Goal: Task Accomplishment & Management: Manage account settings

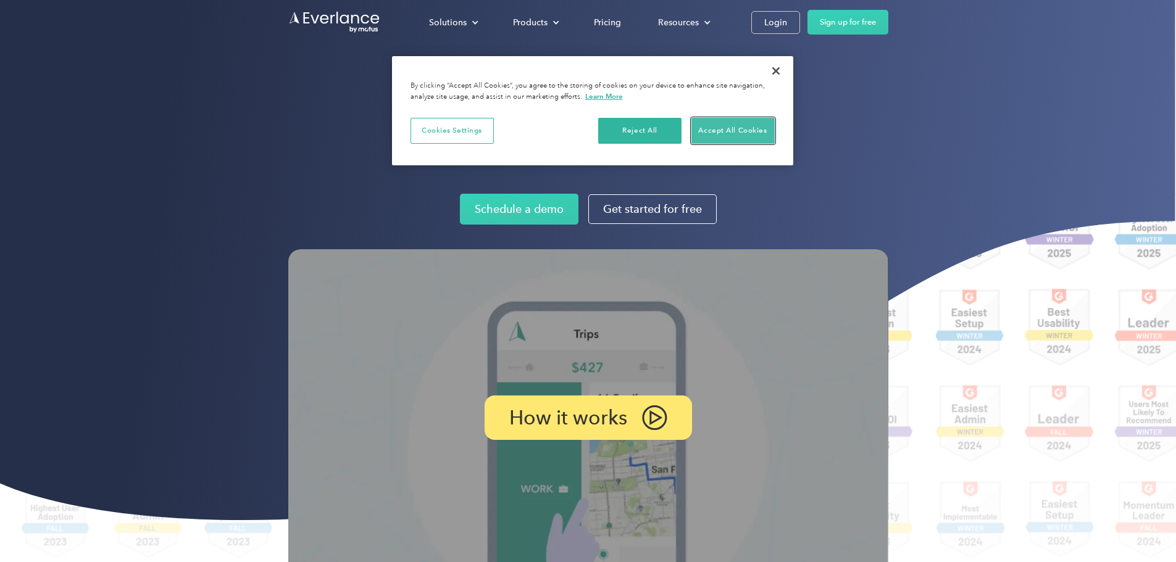
click at [722, 119] on button "Accept All Cookies" at bounding box center [733, 131] width 83 height 26
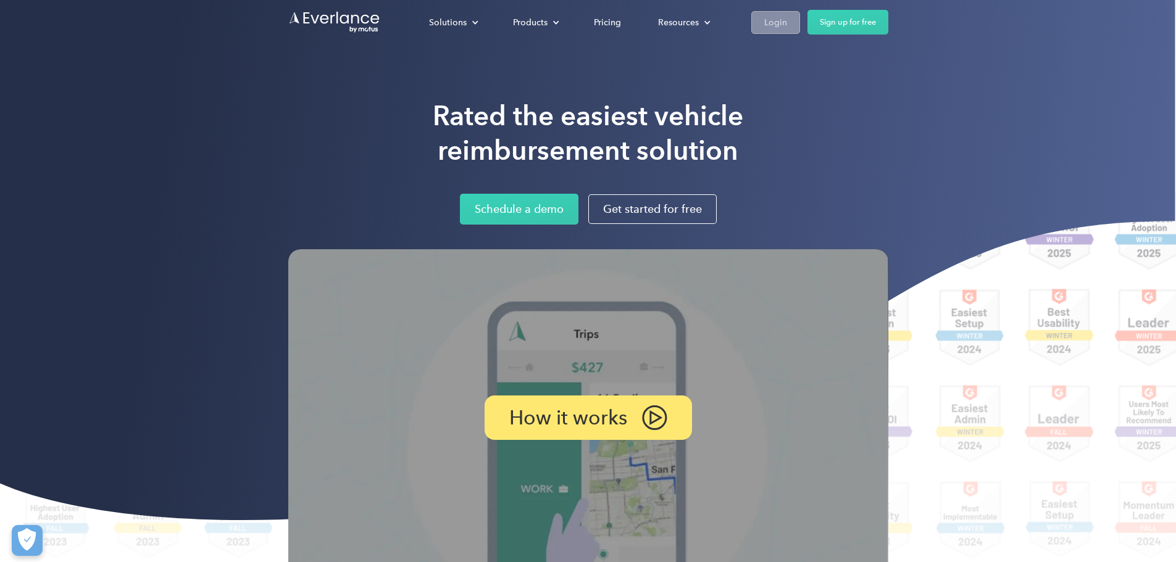
click at [787, 23] on div "Login" at bounding box center [775, 22] width 23 height 15
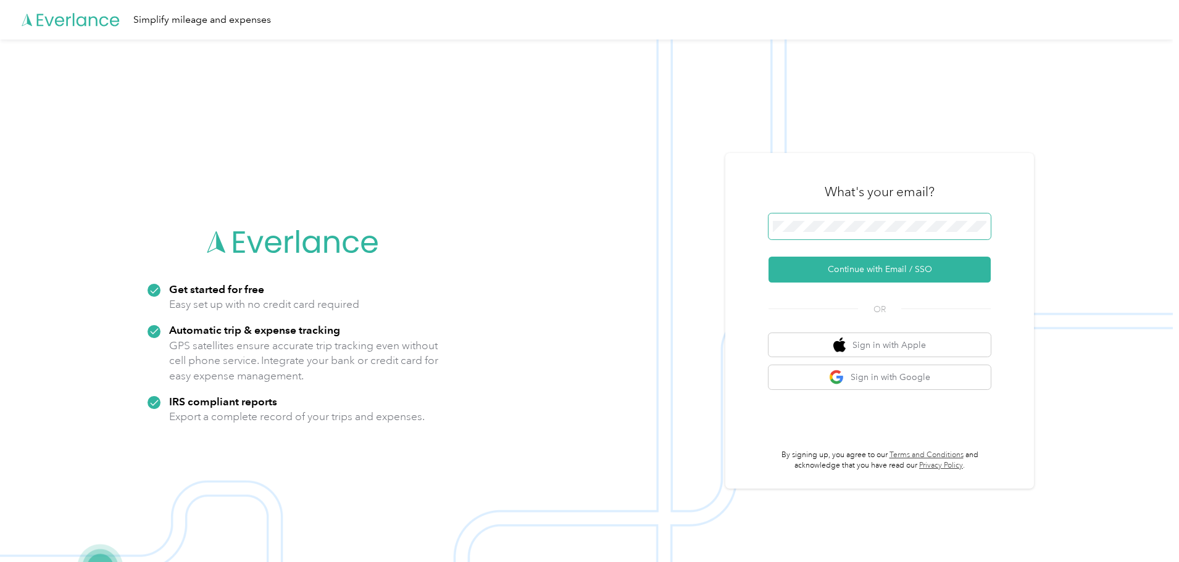
click at [886, 218] on span at bounding box center [880, 227] width 222 height 26
click at [855, 270] on button "Continue with Email / SSO" at bounding box center [880, 270] width 222 height 26
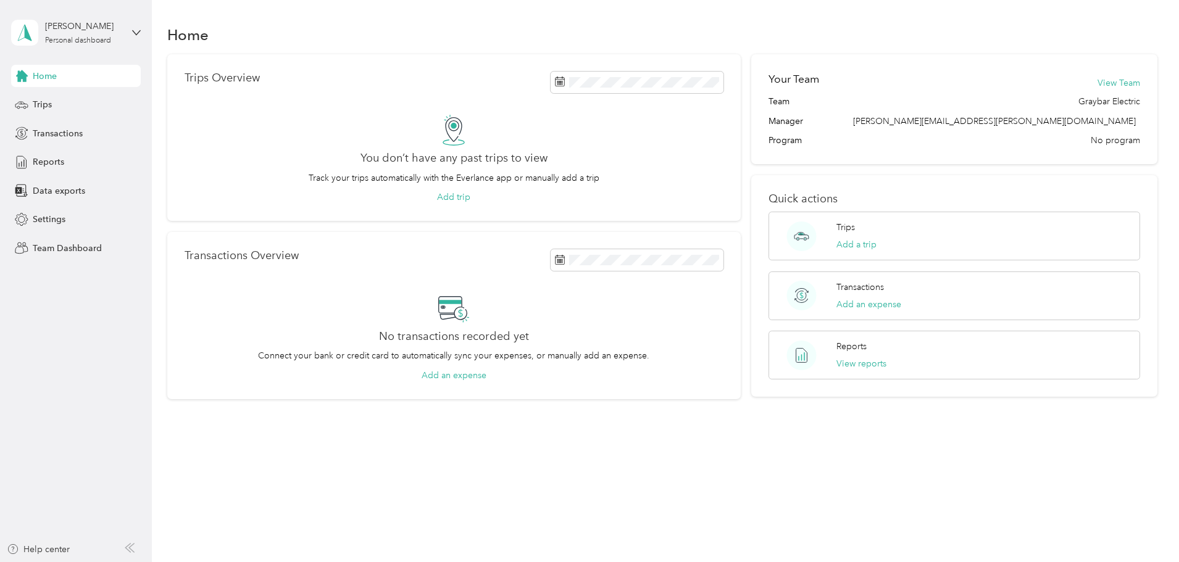
click at [427, 64] on div "Trips Overview You don’t have any past trips to view Track your trips automatic…" at bounding box center [454, 137] width 574 height 167
click at [132, 43] on div "[PERSON_NAME] Personal dashboard" at bounding box center [76, 32] width 130 height 43
click at [98, 104] on div "Team dashboard" at bounding box center [211, 98] width 382 height 22
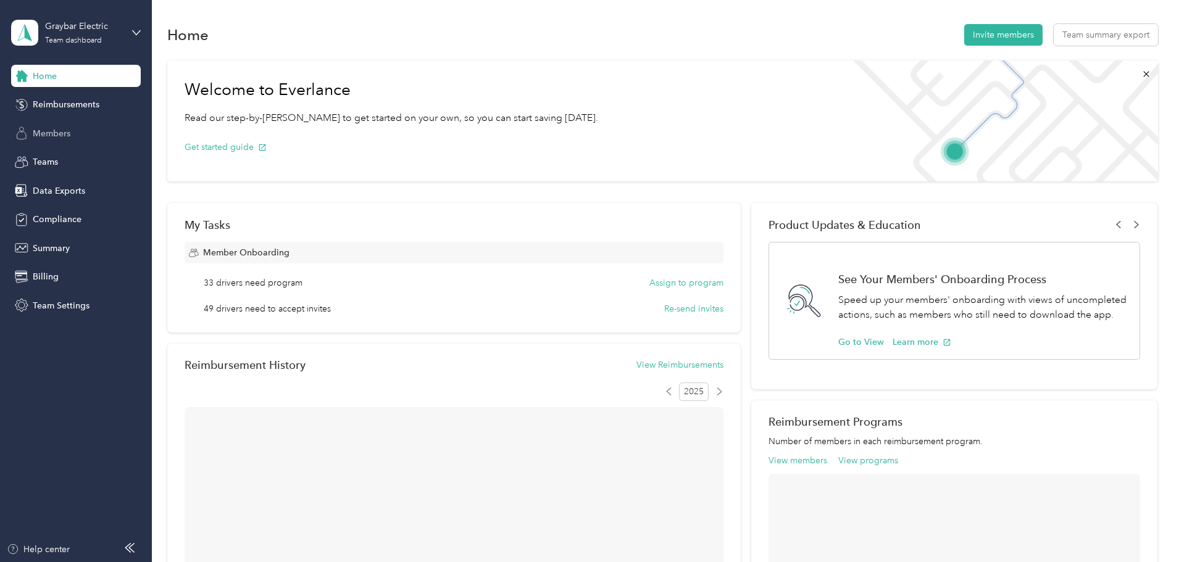
click at [99, 132] on div "Members" at bounding box center [76, 133] width 130 height 22
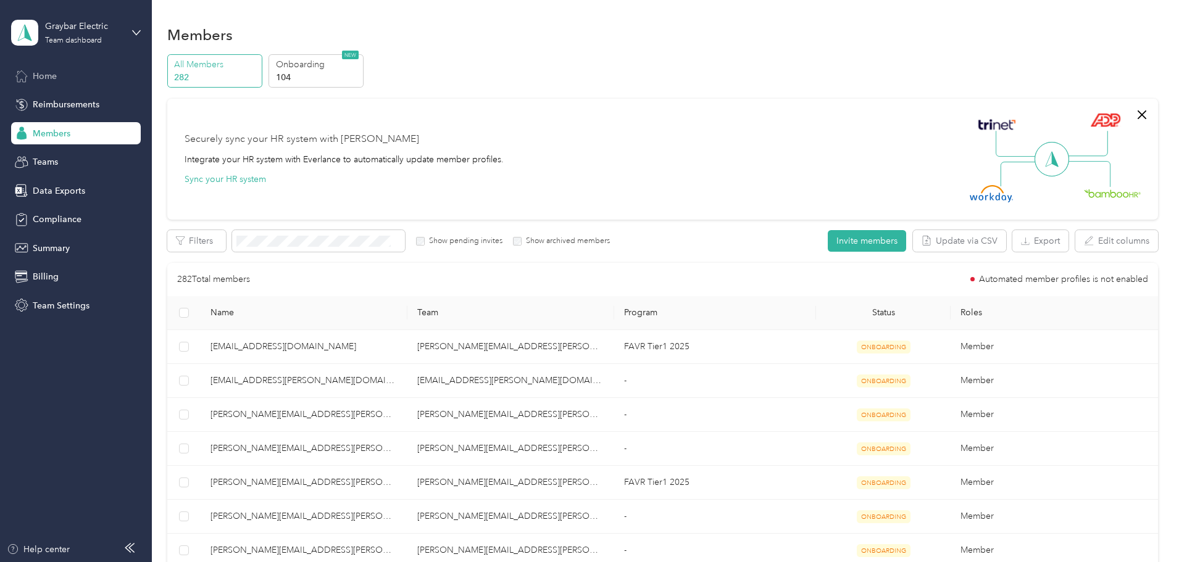
click at [59, 85] on div "Home" at bounding box center [76, 76] width 130 height 22
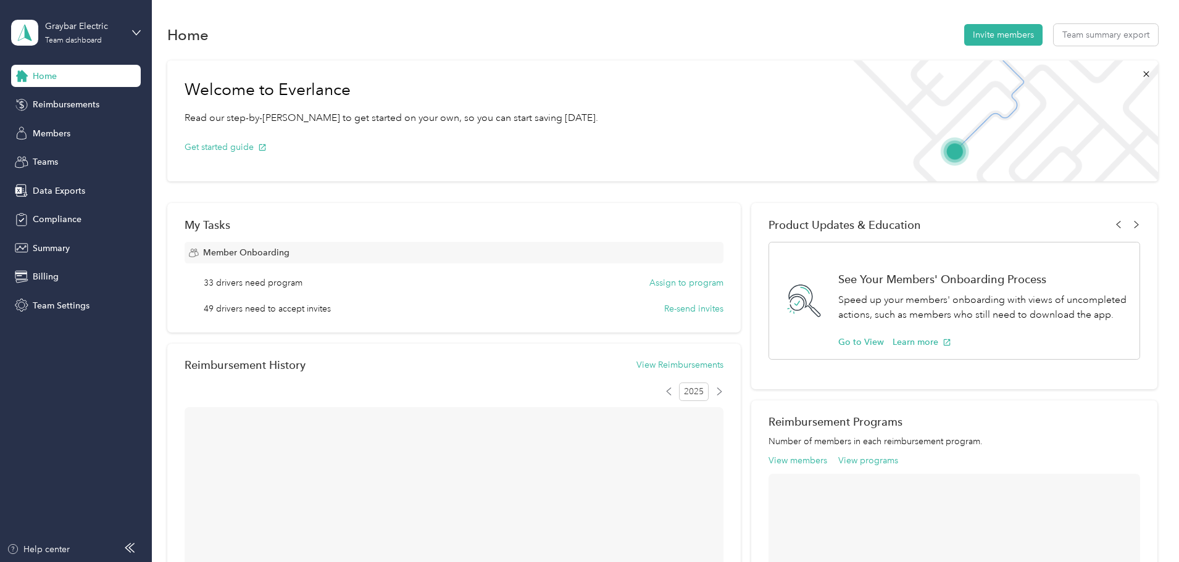
click at [133, 38] on div "Graybar Electric Team dashboard" at bounding box center [76, 32] width 130 height 43
click at [74, 127] on div "Personal dashboard" at bounding box center [61, 129] width 78 height 13
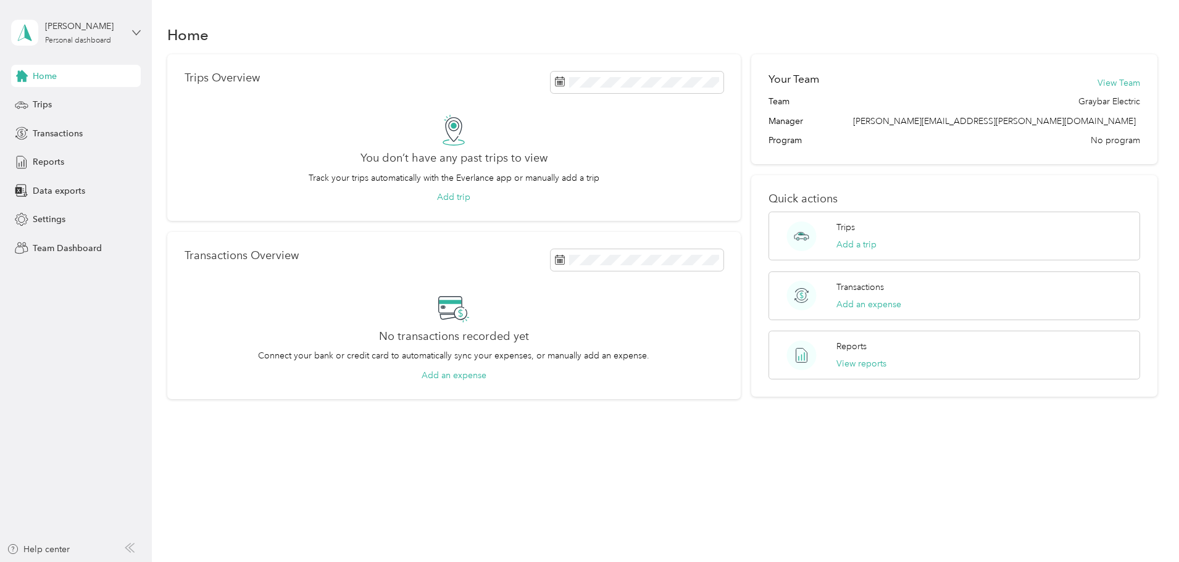
click at [135, 36] on icon at bounding box center [136, 32] width 9 height 9
click at [98, 102] on div "Team dashboard" at bounding box center [211, 102] width 382 height 22
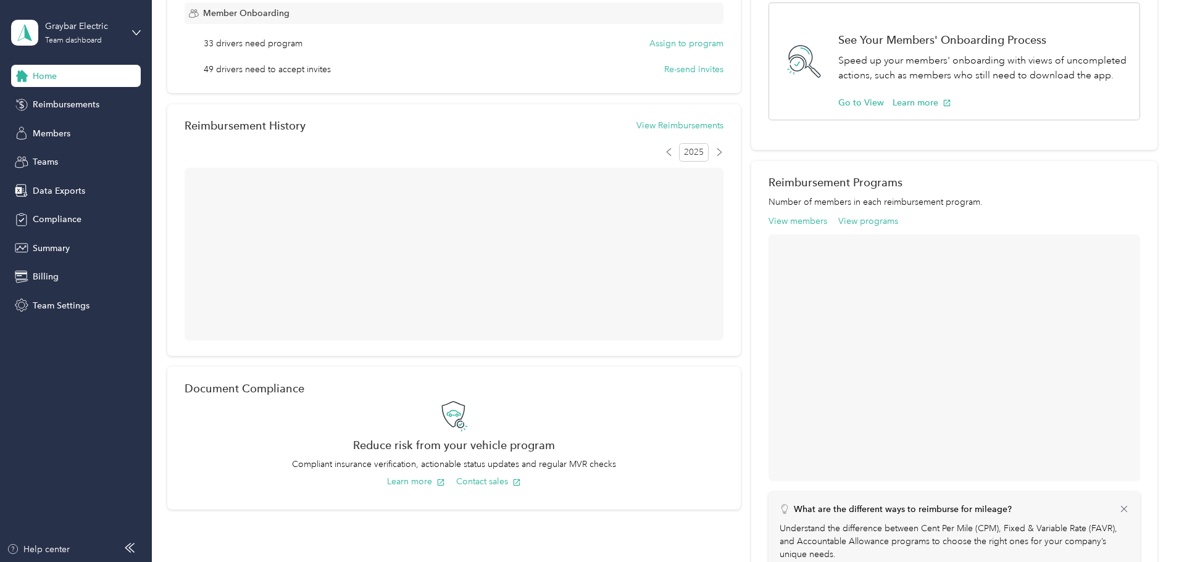
scroll to position [309, 0]
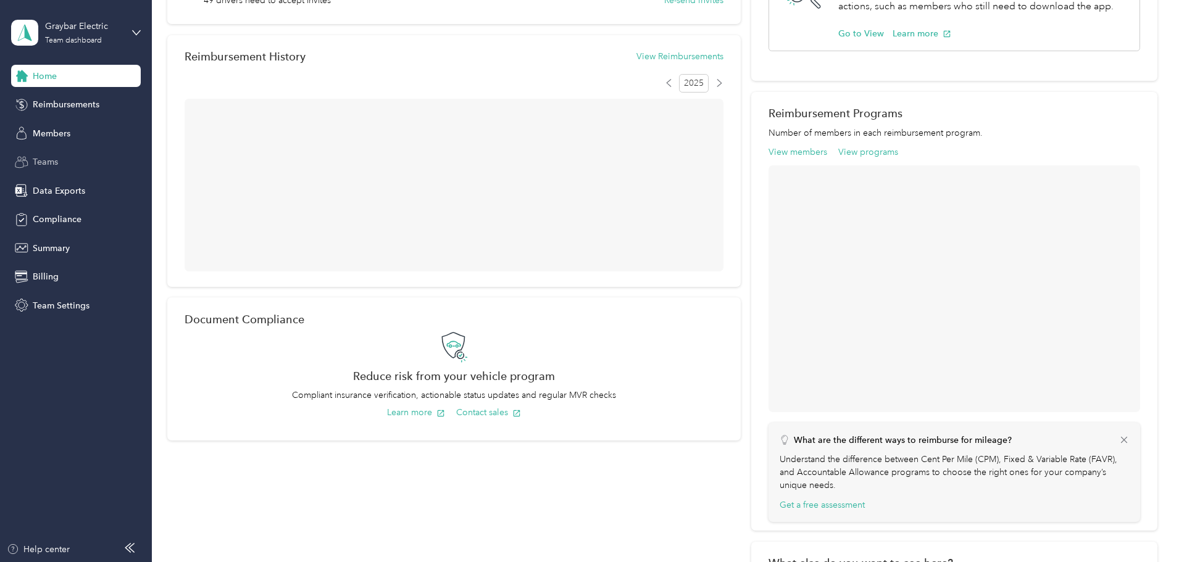
click at [70, 165] on div "Teams" at bounding box center [76, 162] width 130 height 22
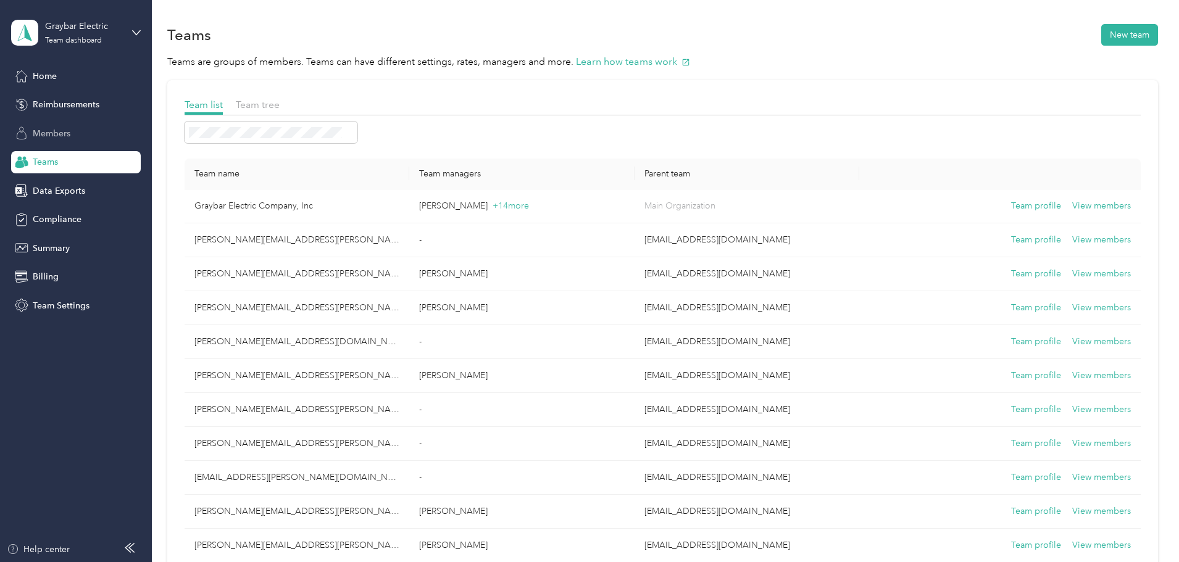
click at [55, 135] on span "Members" at bounding box center [52, 133] width 38 height 13
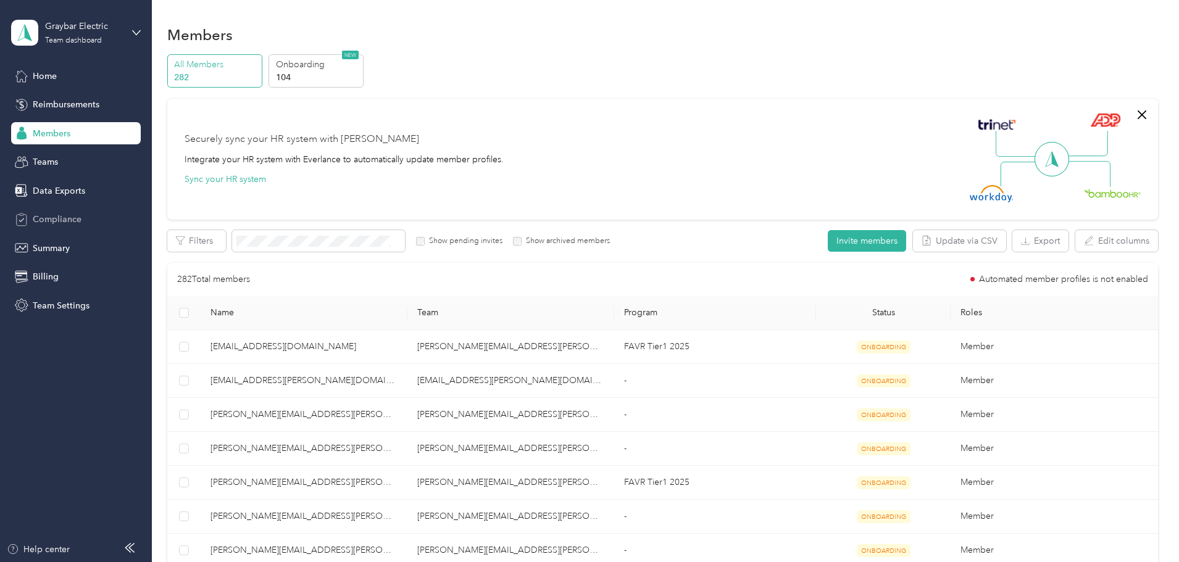
click at [43, 212] on div "Compliance" at bounding box center [76, 220] width 130 height 22
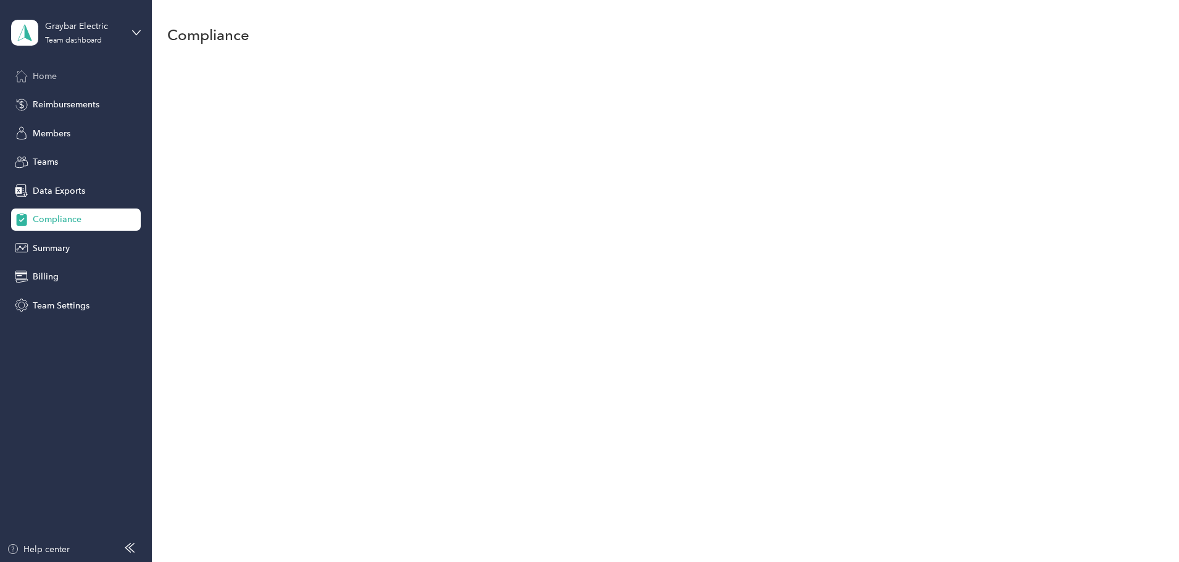
click at [58, 86] on div "Home" at bounding box center [76, 76] width 130 height 22
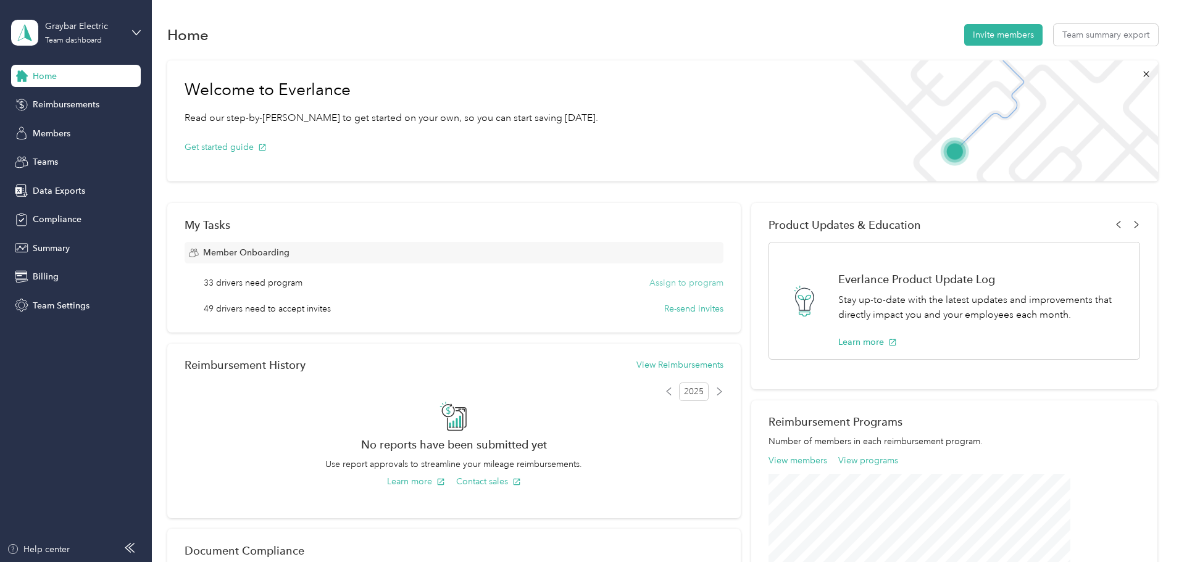
click at [680, 285] on button "Assign to program" at bounding box center [687, 283] width 74 height 13
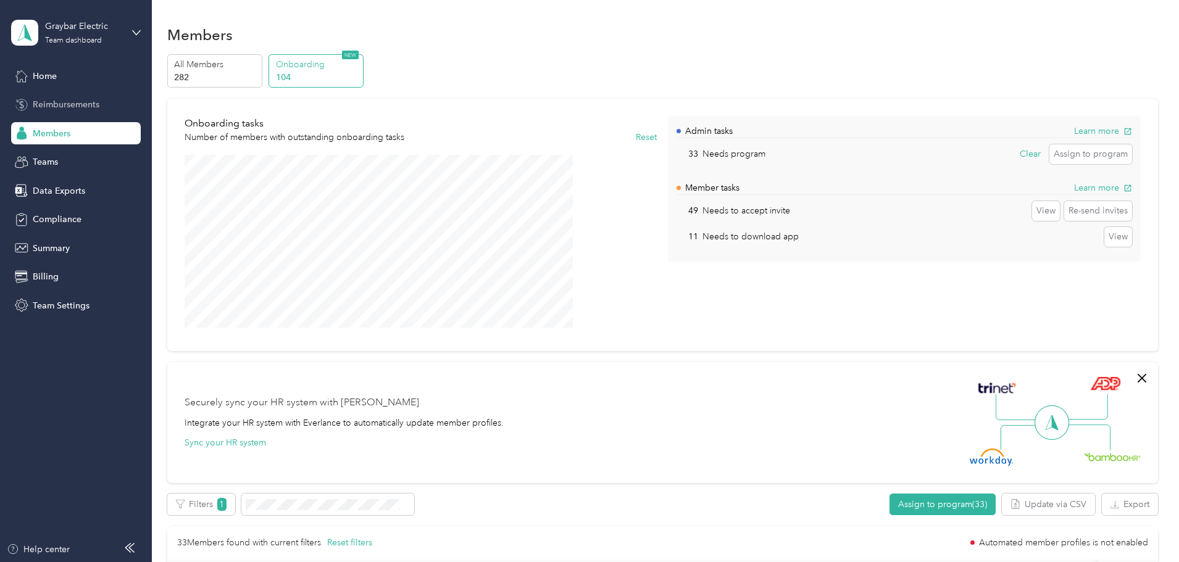
click at [77, 98] on div "Reimbursements" at bounding box center [76, 105] width 130 height 22
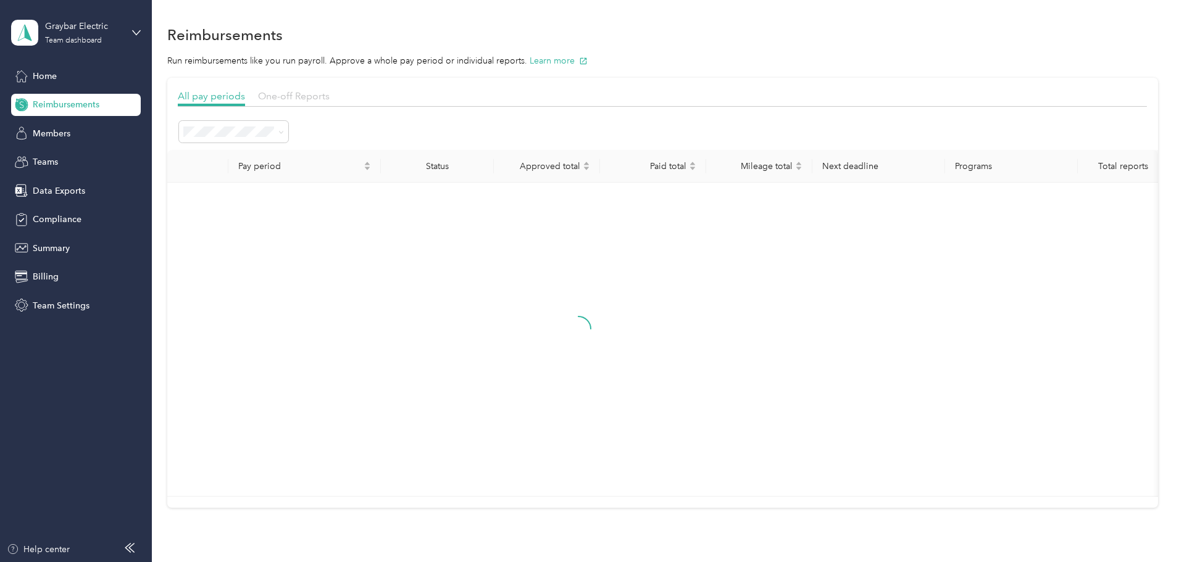
click at [330, 97] on span "One-off Reports" at bounding box center [294, 96] width 72 height 12
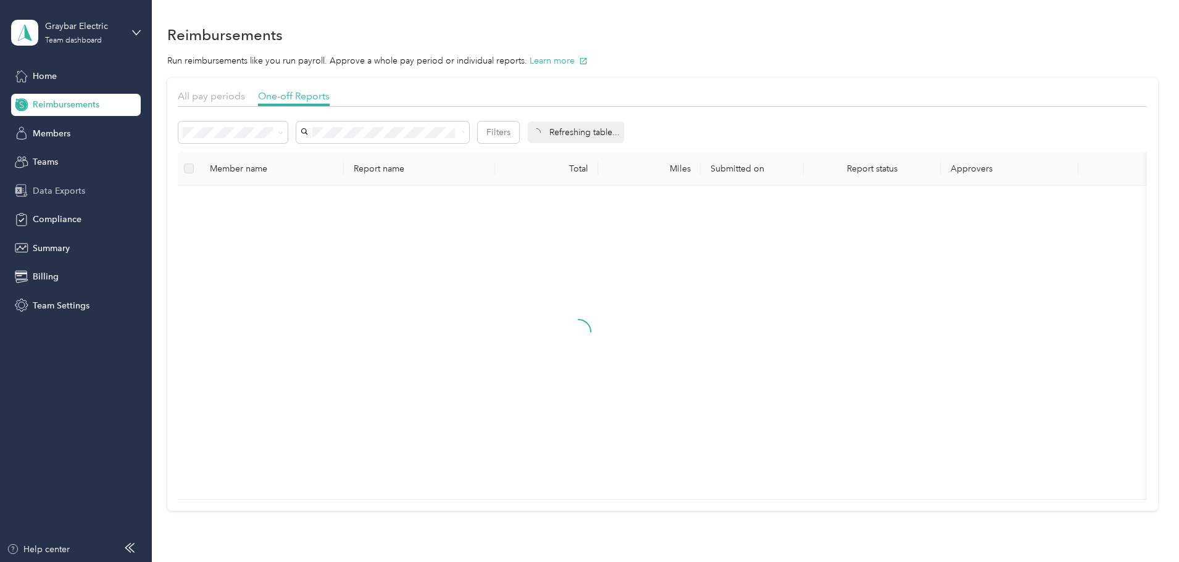
click at [98, 196] on div "Data Exports" at bounding box center [76, 191] width 130 height 22
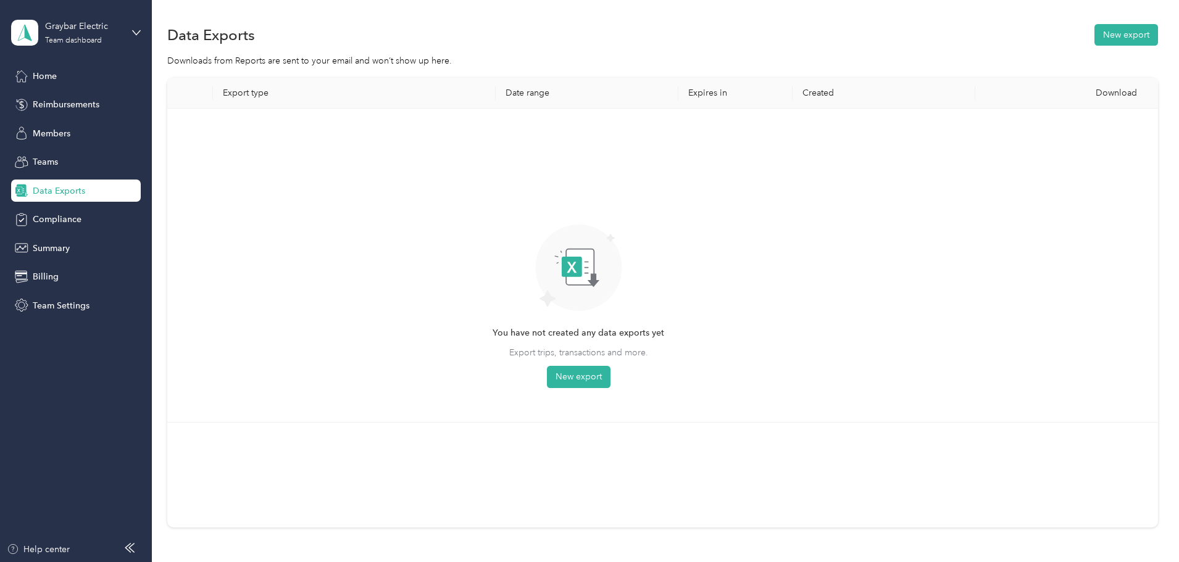
click at [81, 202] on div "Home Reimbursements Members Teams Data Exports Compliance Summary Billing Team …" at bounding box center [76, 191] width 130 height 252
click at [85, 210] on div "Compliance" at bounding box center [76, 220] width 130 height 22
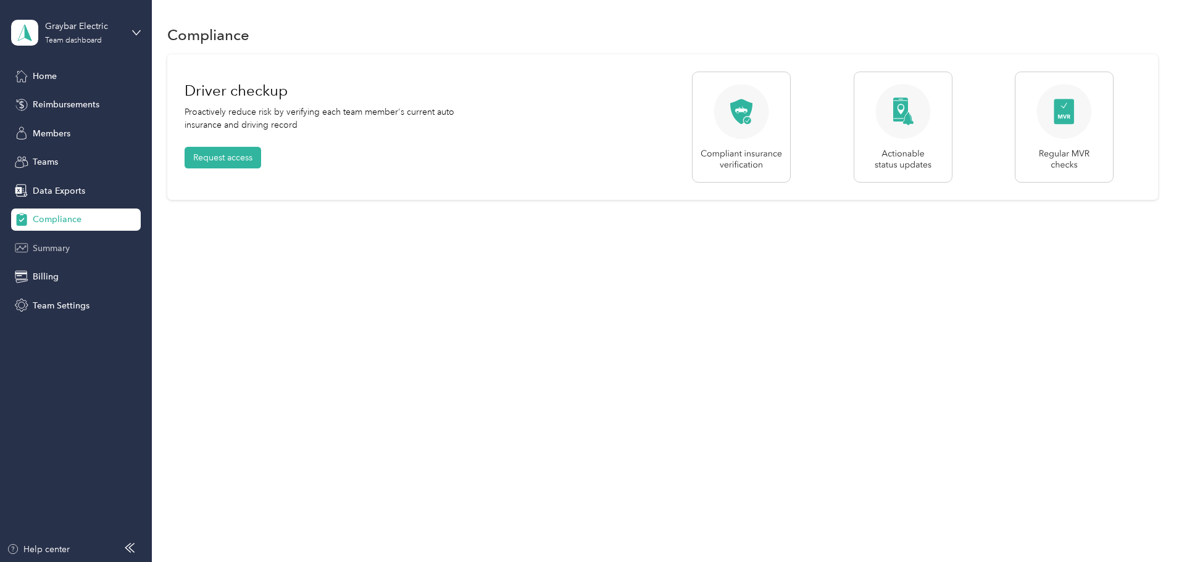
click at [76, 247] on div "Summary" at bounding box center [76, 248] width 130 height 22
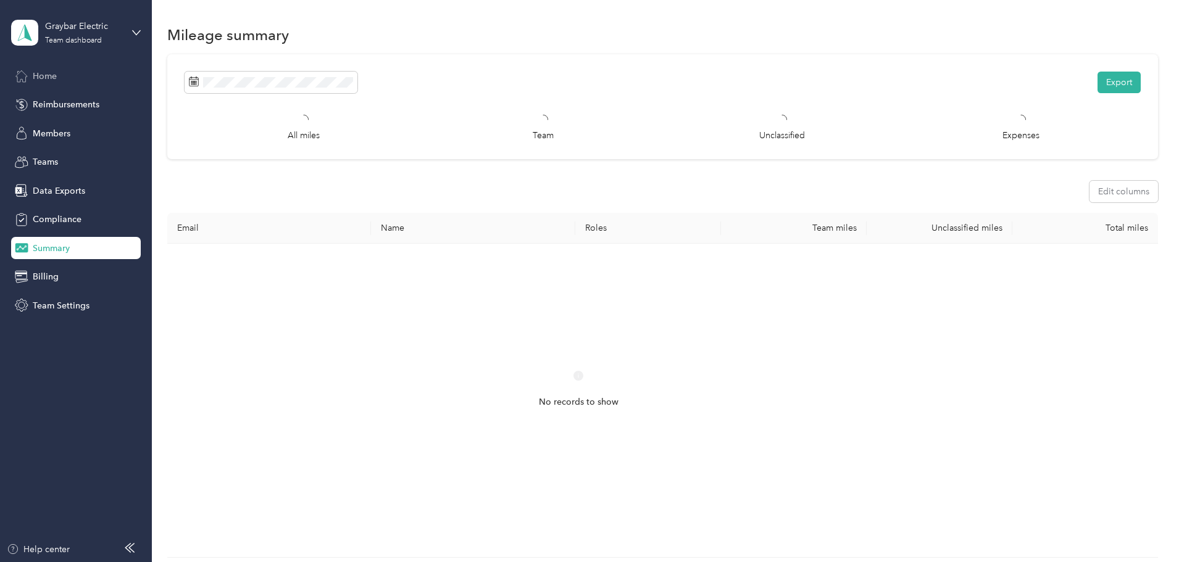
click at [86, 79] on div "Home" at bounding box center [76, 76] width 130 height 22
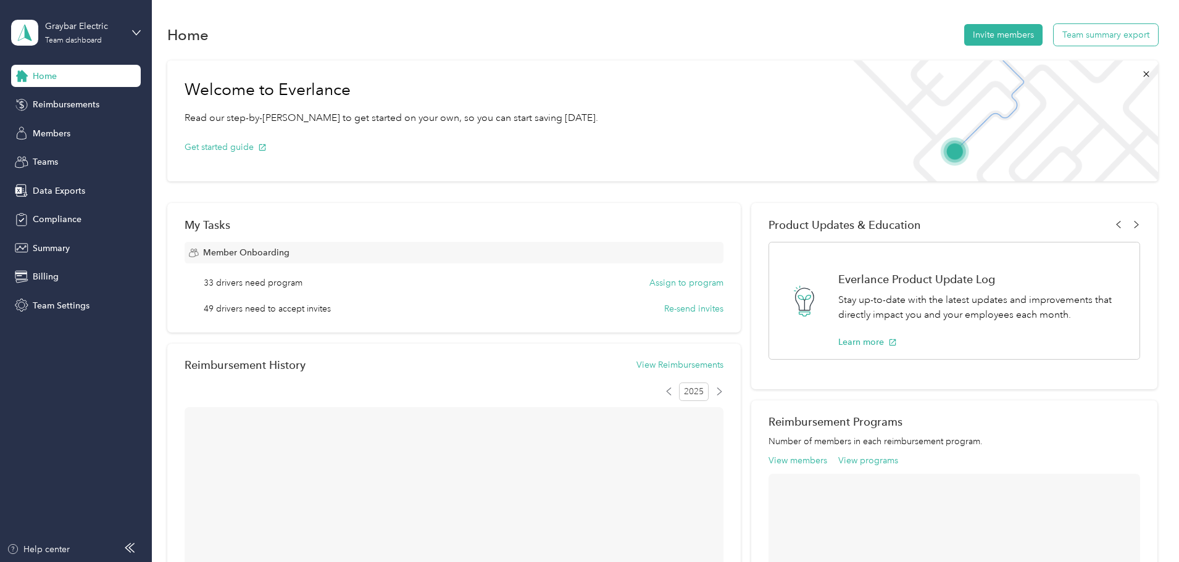
click at [1054, 38] on button "Team summary export" at bounding box center [1106, 35] width 104 height 22
